Goal: Task Accomplishment & Management: Manage account settings

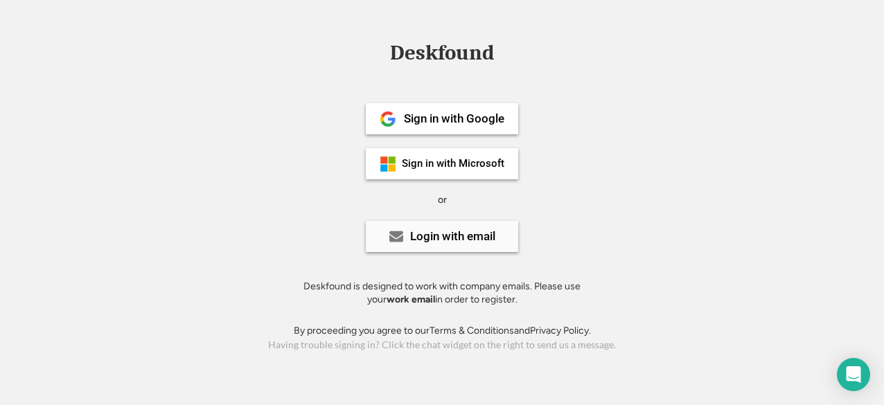
click at [452, 231] on div "Login with email" at bounding box center [452, 237] width 85 height 12
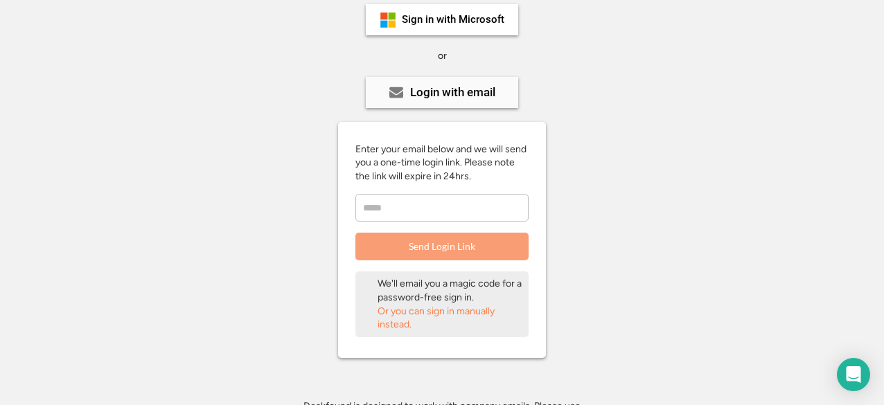
scroll to position [148, 0]
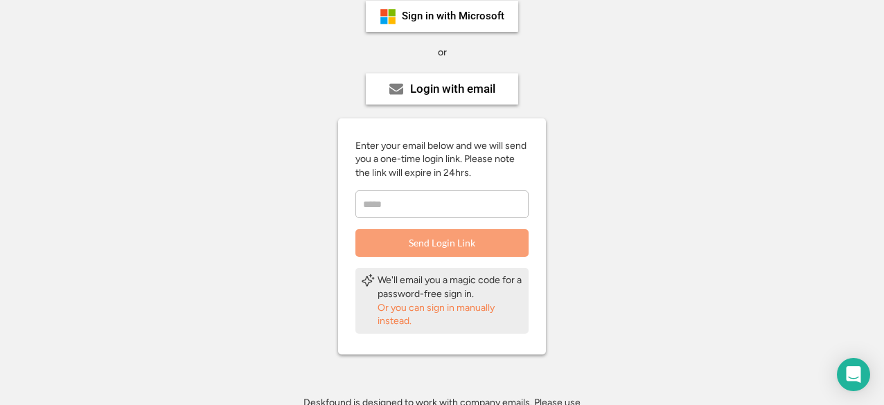
click at [430, 202] on input "email" at bounding box center [441, 204] width 173 height 28
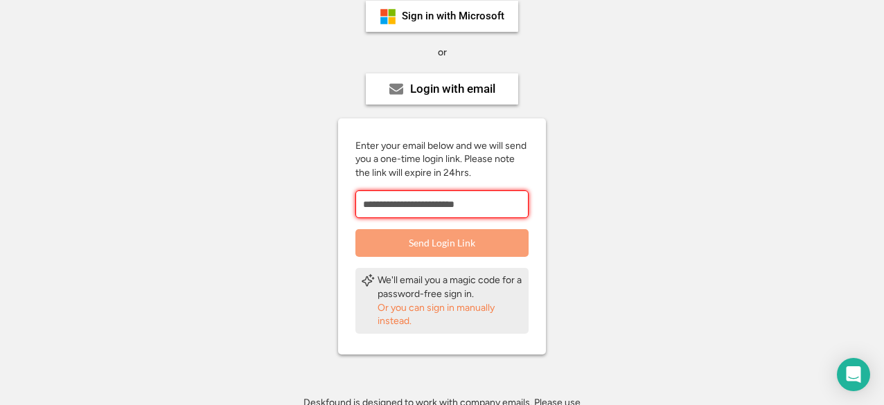
type input "**********"
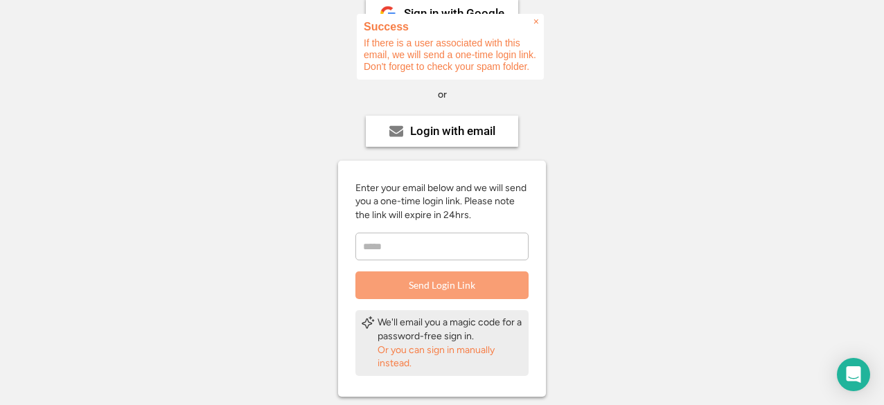
scroll to position [105, 0]
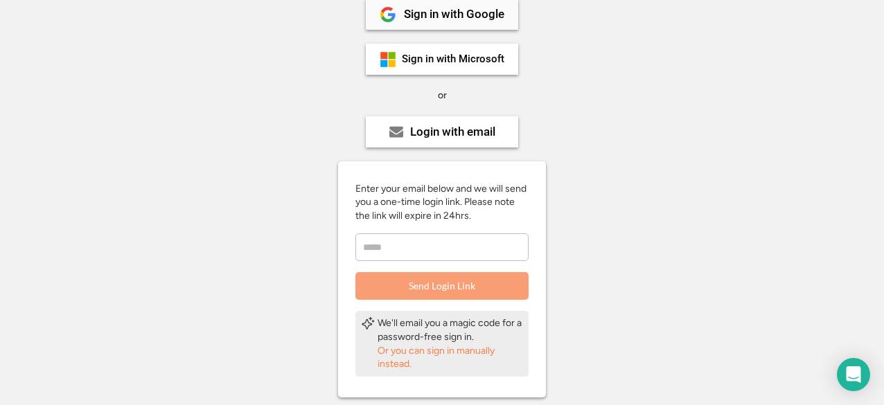
click at [443, 10] on div "Sign in with Google" at bounding box center [454, 14] width 100 height 12
